Goal: Find specific page/section: Find specific page/section

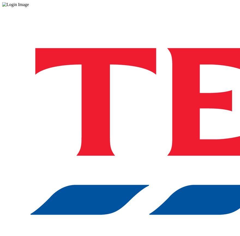
click at [172, 104] on div "Log in to the Spectra’s dashboard using [PERSON_NAME]’s credentials. If you don…" at bounding box center [120, 142] width 236 height 271
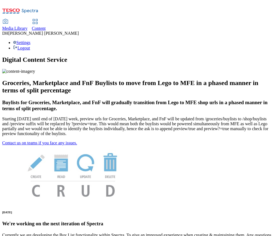
click at [28, 26] on span "Media Library" at bounding box center [14, 28] width 25 height 5
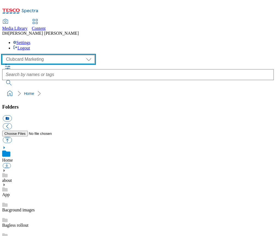
click at [38, 55] on select "Clubcard Marketing Demo Dotcom UK Emails GHS Marketing UK GHS Product UK GHS RO…" at bounding box center [48, 59] width 93 height 9
click at [27, 55] on select "Clubcard Marketing Demo Dotcom UK Emails GHS Marketing UK GHS Product UK GHS RO…" at bounding box center [48, 59] width 93 height 9
click at [4, 55] on select "Clubcard Marketing Demo Dotcom UK Emails GHS Marketing UK GHS Product UK GHS RO…" at bounding box center [48, 59] width 93 height 9
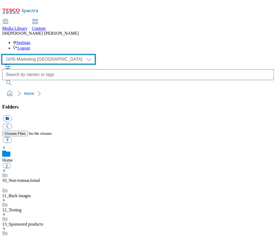
click at [39, 55] on select "Clubcard Marketing Demo Dotcom UK Emails GHS Marketing UK GHS Product UK GHS RO…" at bounding box center [48, 59] width 93 height 9
select select "flare-homepage"
click at [4, 55] on select "Clubcard Marketing Demo Dotcom UK Emails GHS Marketing UK GHS Product UK GHS RO…" at bounding box center [48, 59] width 93 height 9
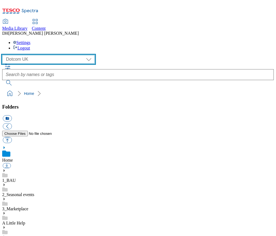
scroll to position [46, 0]
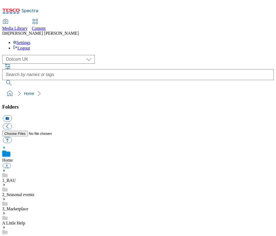
drag, startPoint x: 11, startPoint y: 174, endPoint x: 32, endPoint y: 175, distance: 21.3
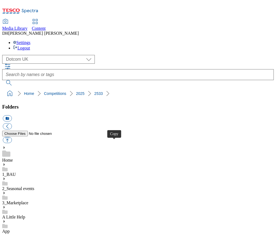
drag, startPoint x: 115, startPoint y: 147, endPoint x: 128, endPoint y: 143, distance: 13.4
drag, startPoint x: 183, startPoint y: 145, endPoint x: 216, endPoint y: 144, distance: 33.0
drag, startPoint x: 114, startPoint y: 144, endPoint x: 118, endPoint y: 142, distance: 3.8
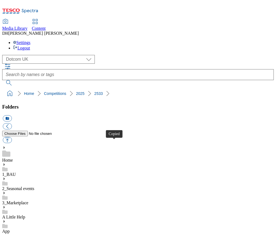
drag, startPoint x: 180, startPoint y: 144, endPoint x: 220, endPoint y: 117, distance: 48.1
drag, startPoint x: 115, startPoint y: 144, endPoint x: 120, endPoint y: 144, distance: 4.4
